Goal: Information Seeking & Learning: Check status

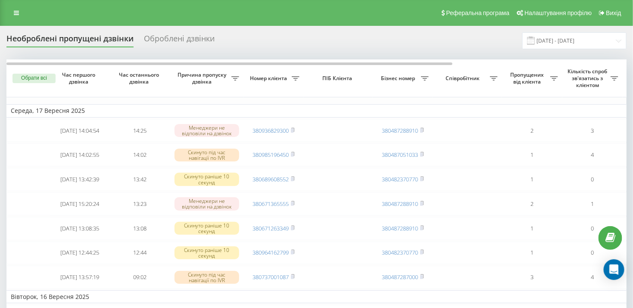
click at [193, 35] on div "Оброблені дзвінки" at bounding box center [179, 40] width 71 height 13
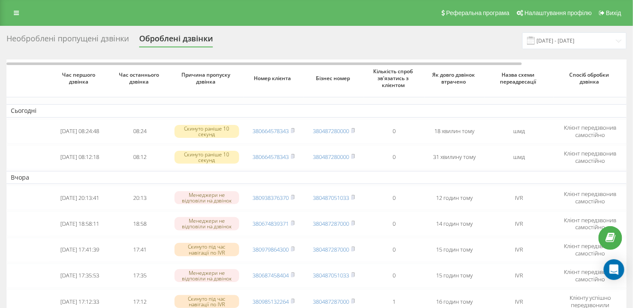
click at [98, 37] on div "Необроблені пропущені дзвінки" at bounding box center [67, 40] width 122 height 13
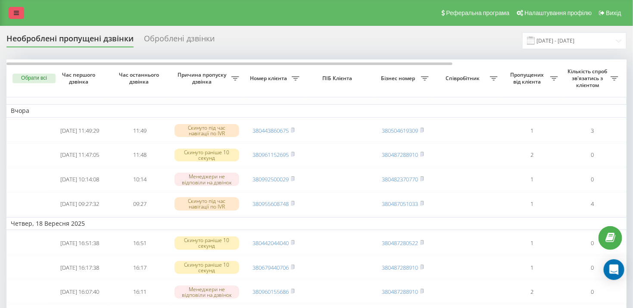
click at [14, 14] on icon at bounding box center [16, 13] width 5 height 6
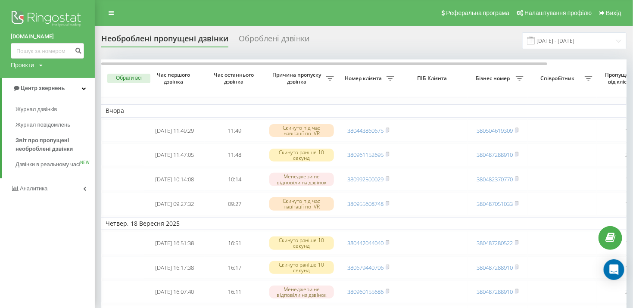
click at [293, 40] on div "Оброблені дзвінки" at bounding box center [274, 40] width 71 height 13
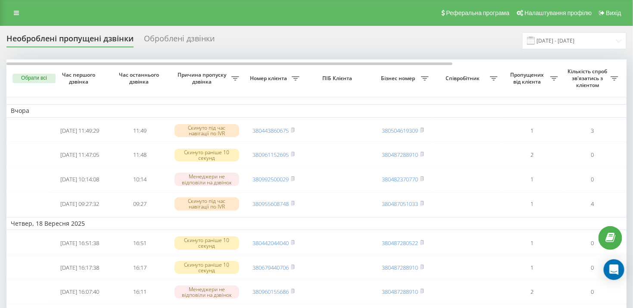
click at [173, 37] on div "Оброблені дзвінки" at bounding box center [179, 40] width 71 height 13
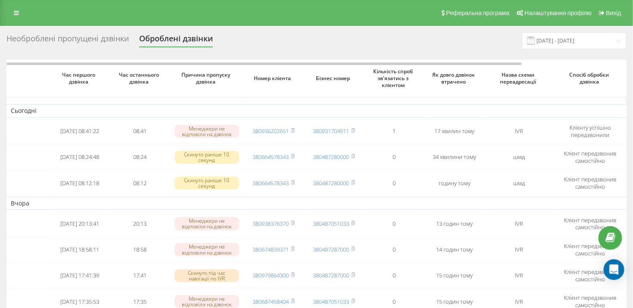
click at [85, 41] on div "Необроблені пропущені дзвінки" at bounding box center [67, 40] width 122 height 13
